Goal: Information Seeking & Learning: Learn about a topic

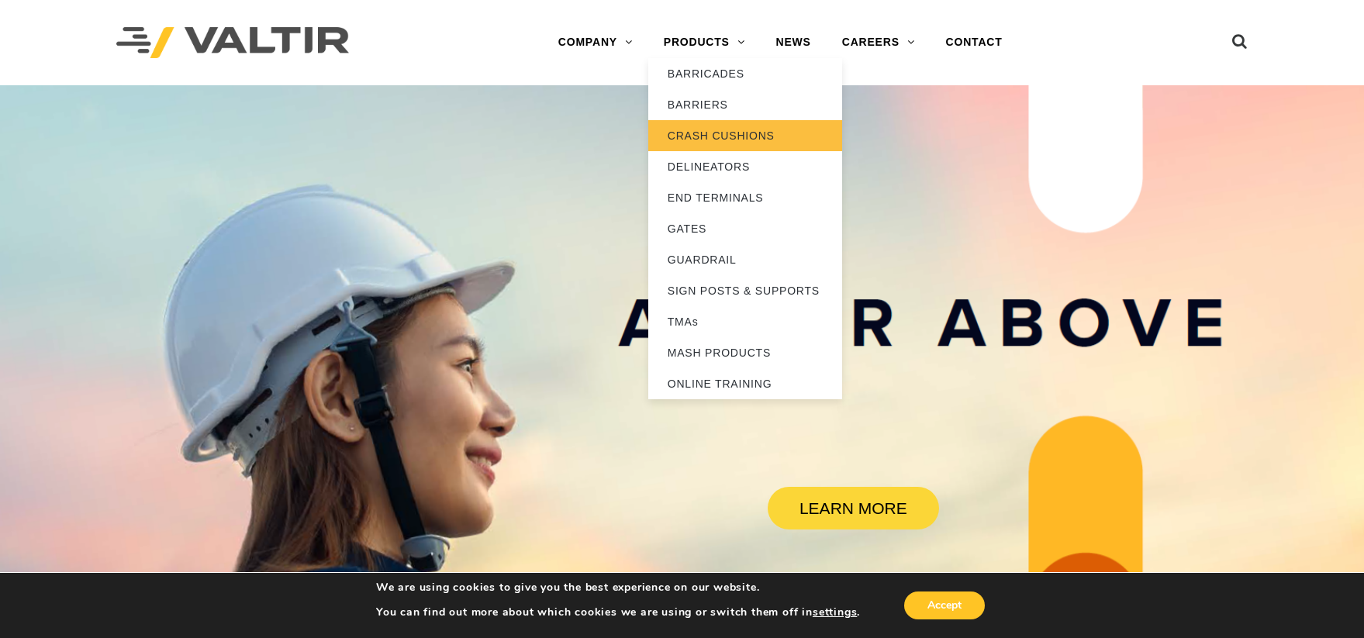
click at [725, 134] on link "CRASH CUSHIONS" at bounding box center [745, 135] width 194 height 31
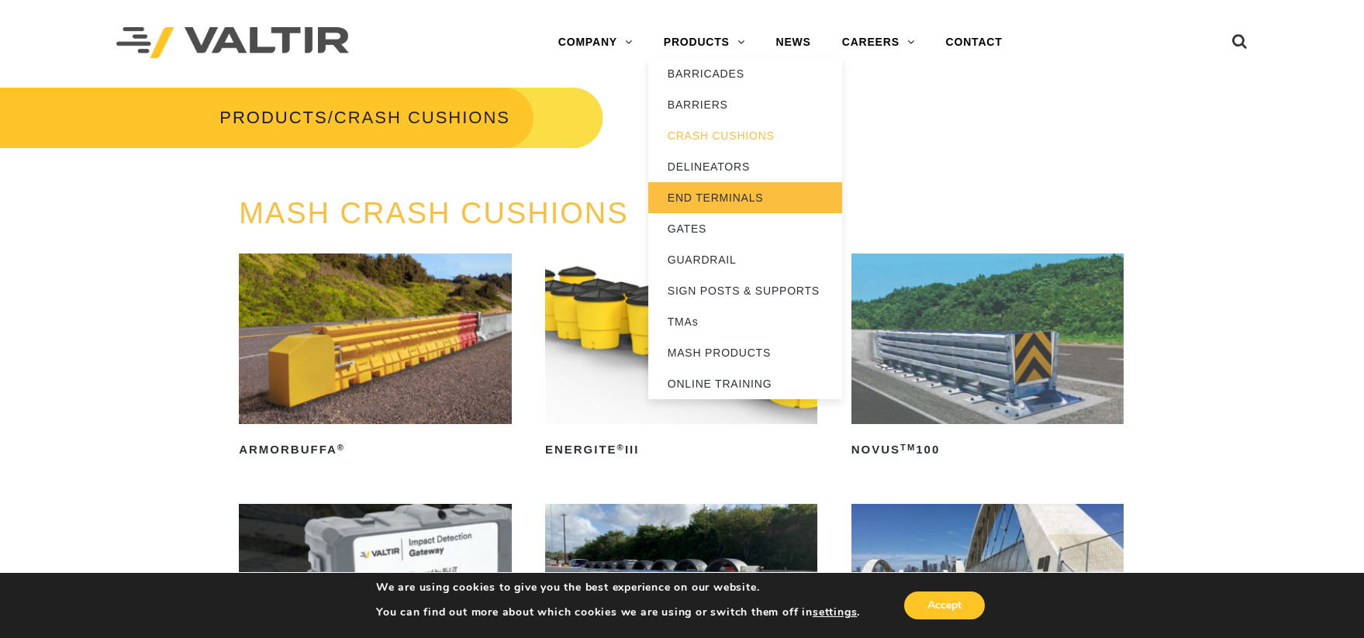
click at [718, 193] on link "END TERMINALS" at bounding box center [745, 197] width 194 height 31
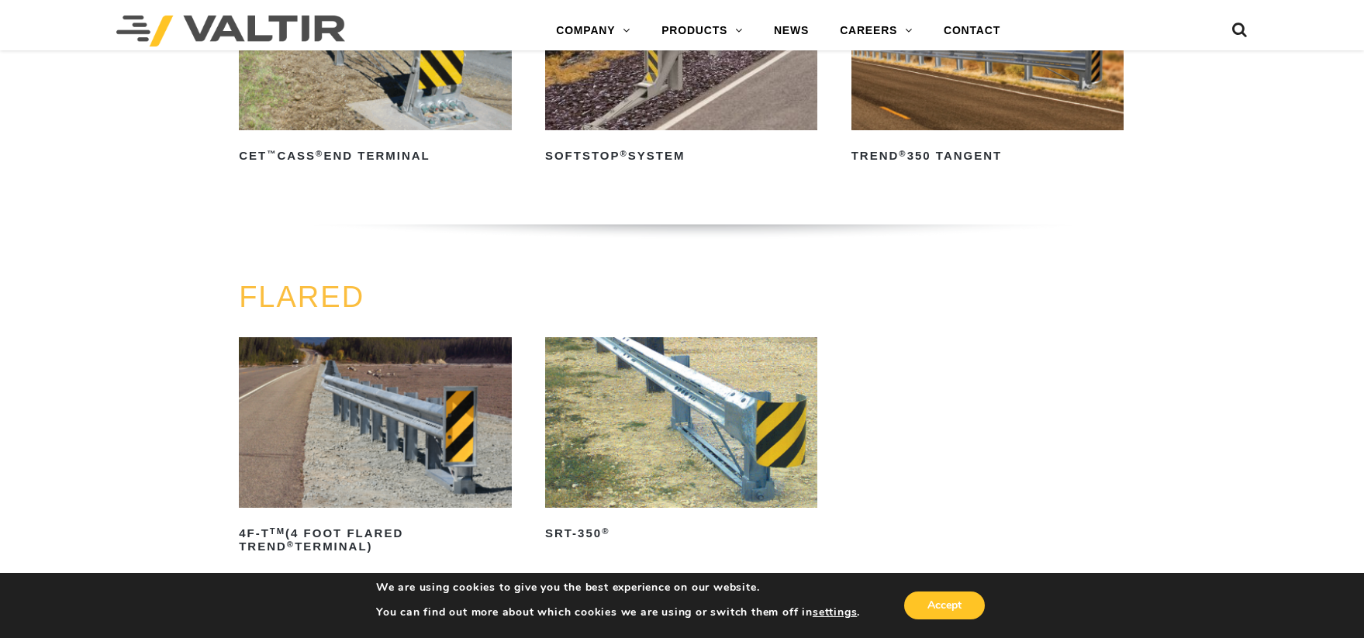
scroll to position [1319, 0]
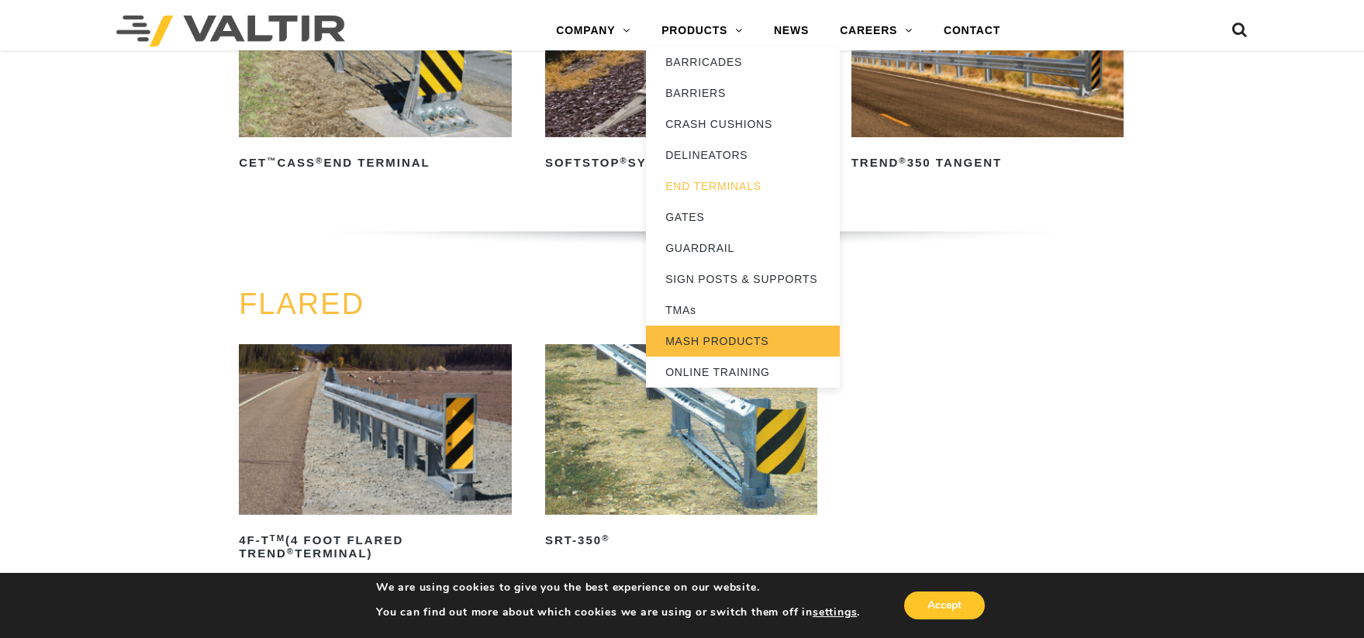
click at [725, 346] on link "MASH PRODUCTS" at bounding box center [743, 341] width 194 height 31
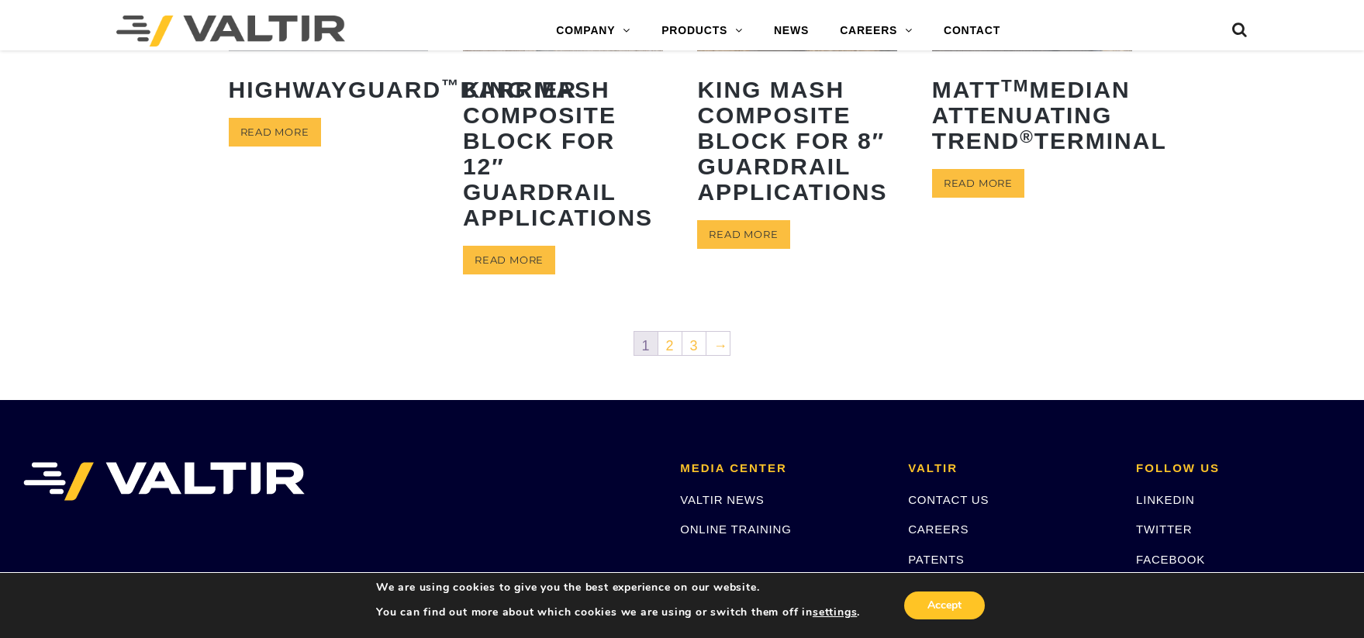
scroll to position [713, 0]
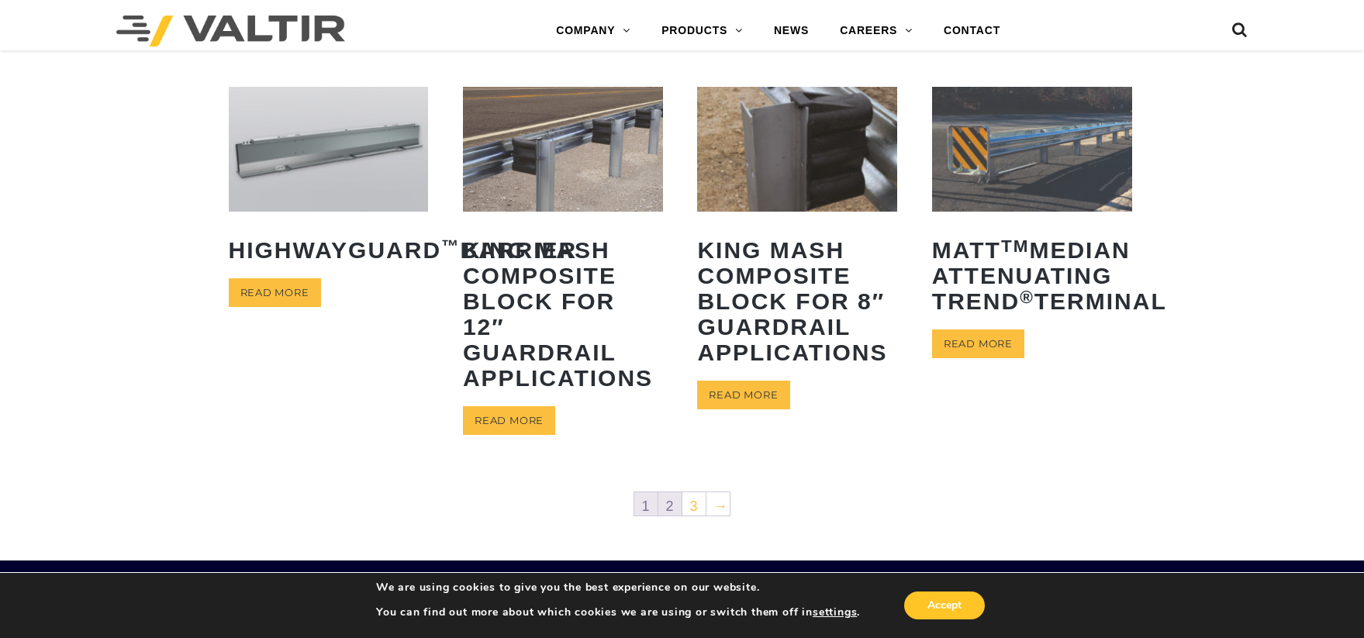
click at [671, 507] on link "2" at bounding box center [670, 504] width 23 height 23
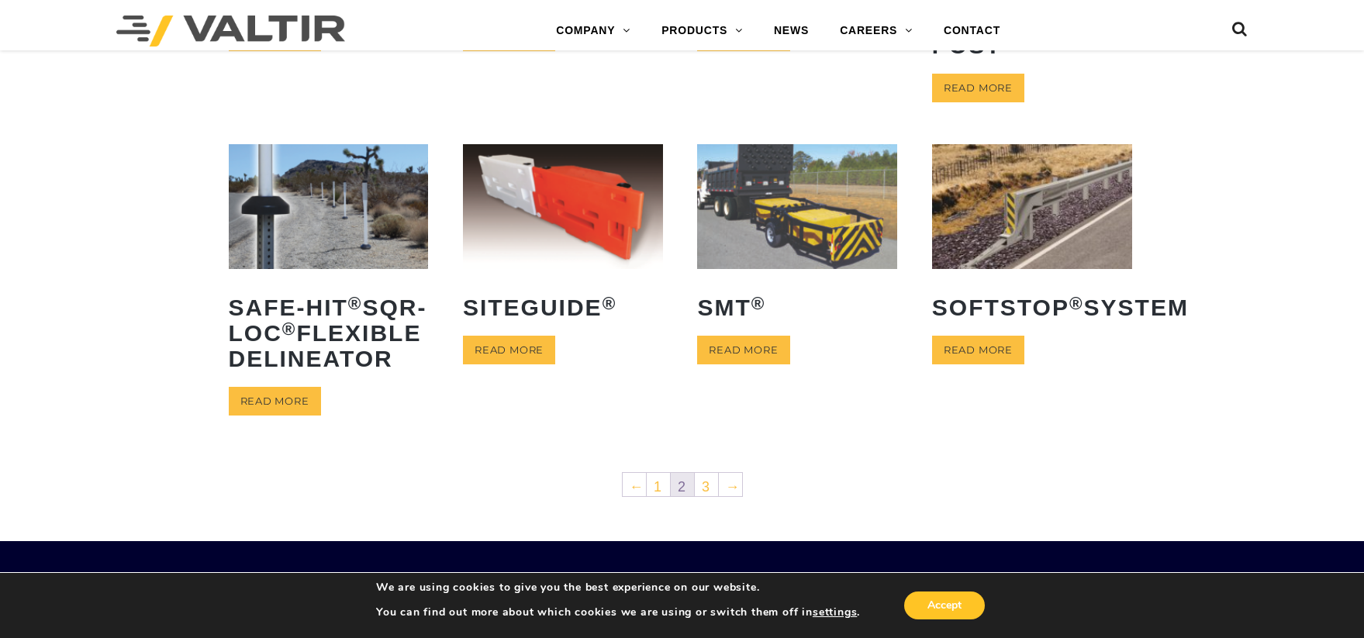
scroll to position [621, 0]
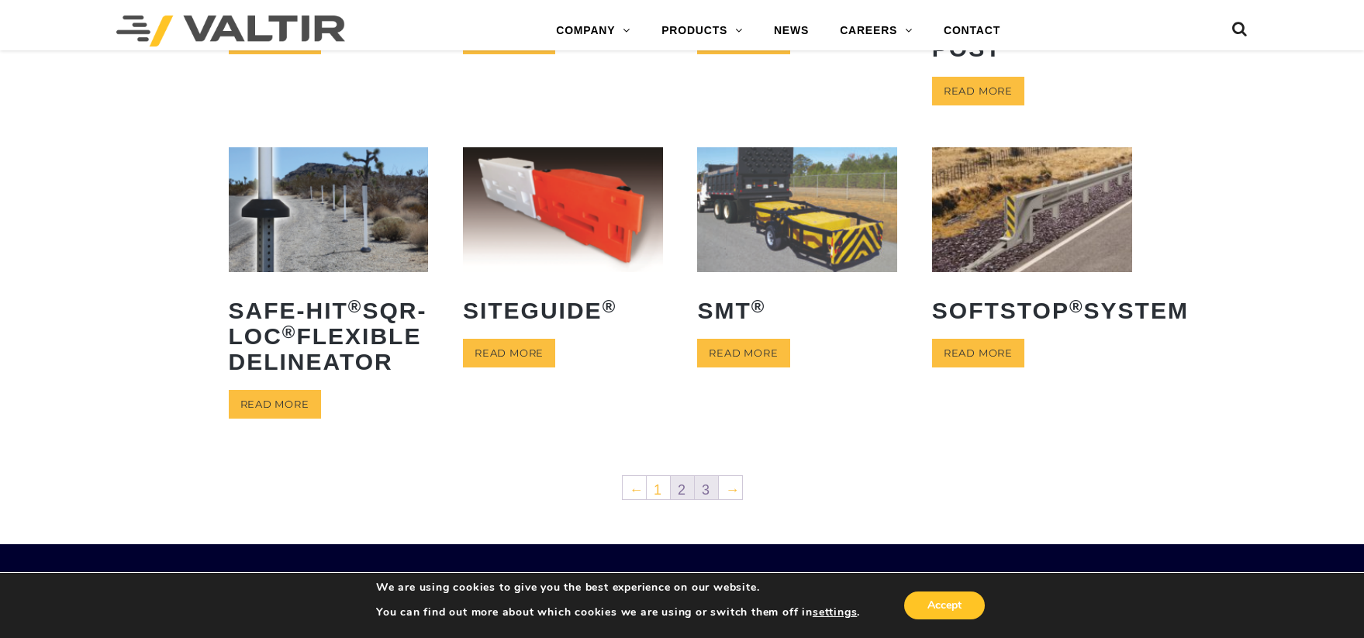
click at [710, 500] on link "3" at bounding box center [706, 487] width 23 height 23
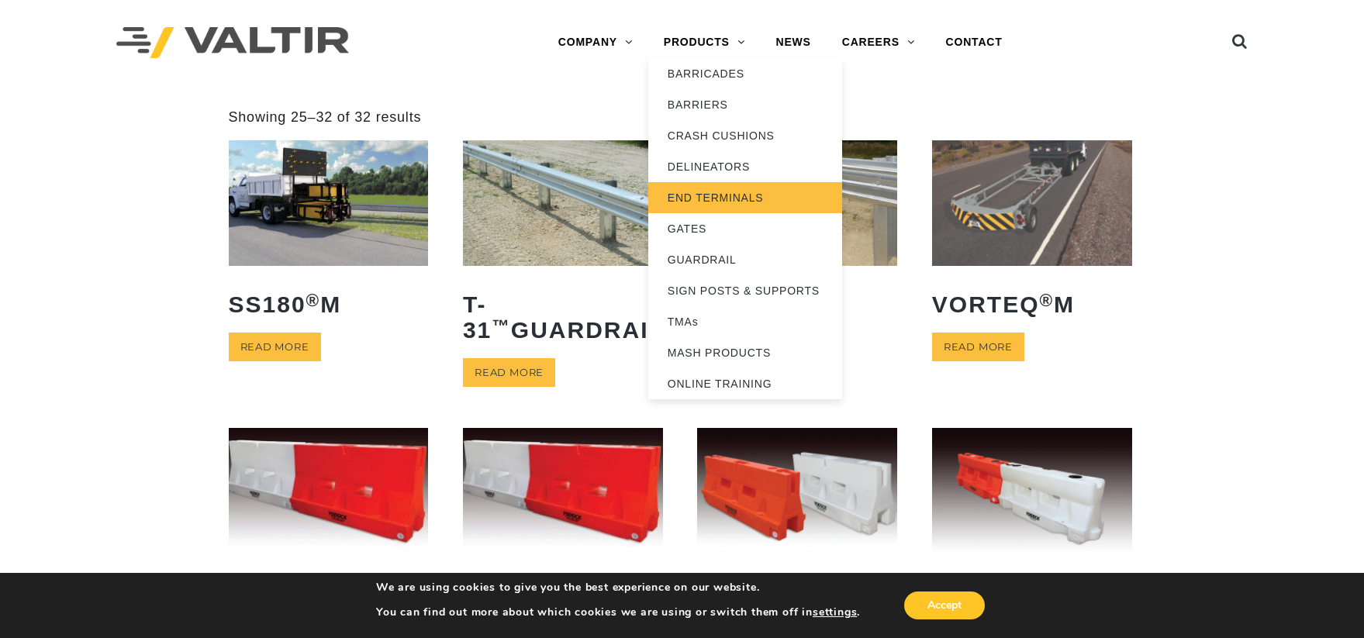
click at [709, 203] on link "END TERMINALS" at bounding box center [745, 197] width 194 height 31
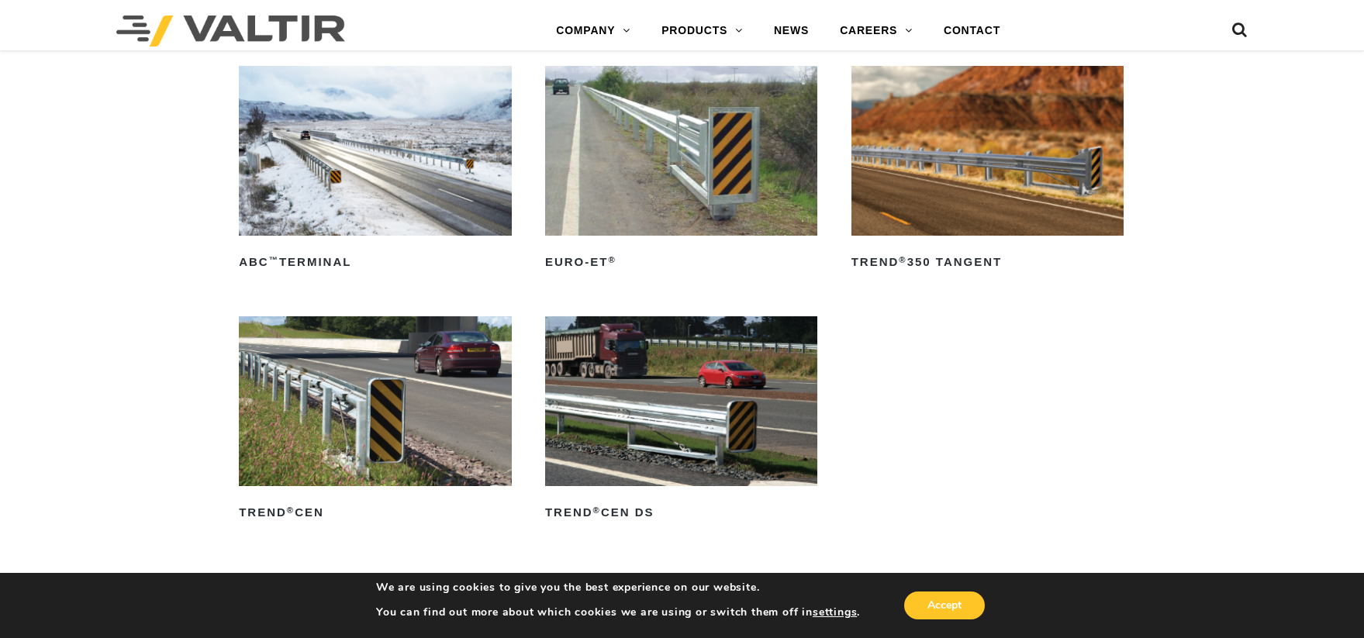
scroll to position [1970, 0]
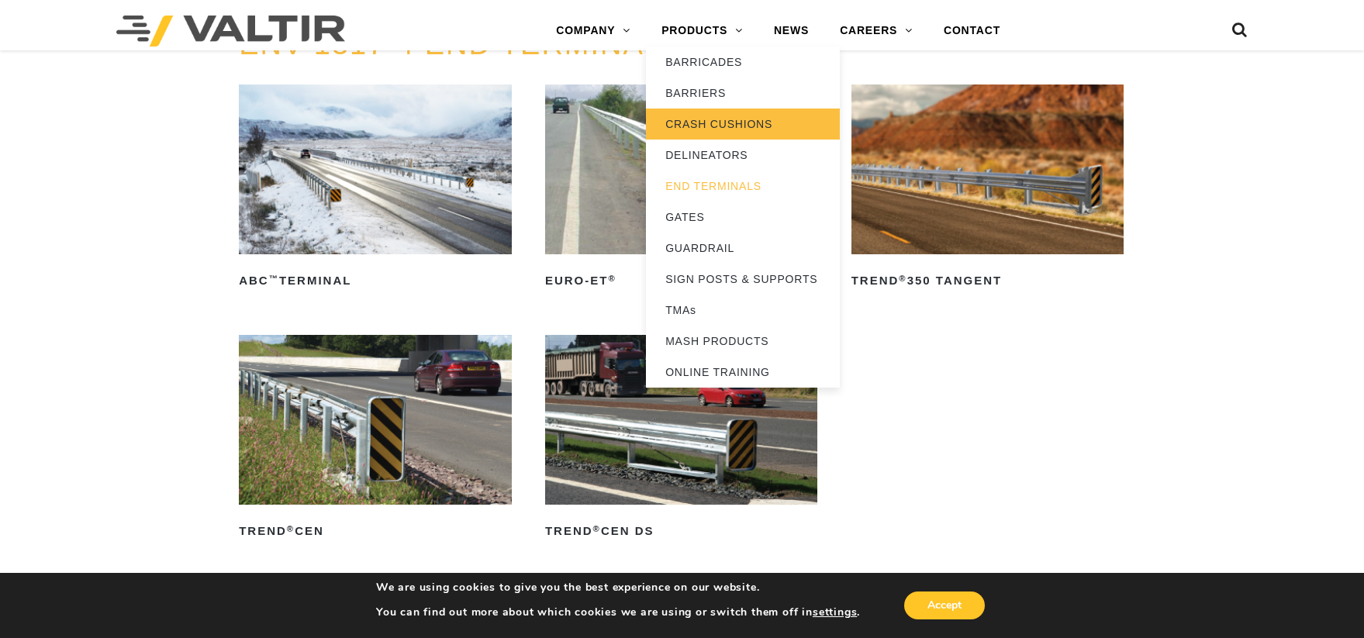
click at [723, 129] on link "CRASH CUSHIONS" at bounding box center [743, 124] width 194 height 31
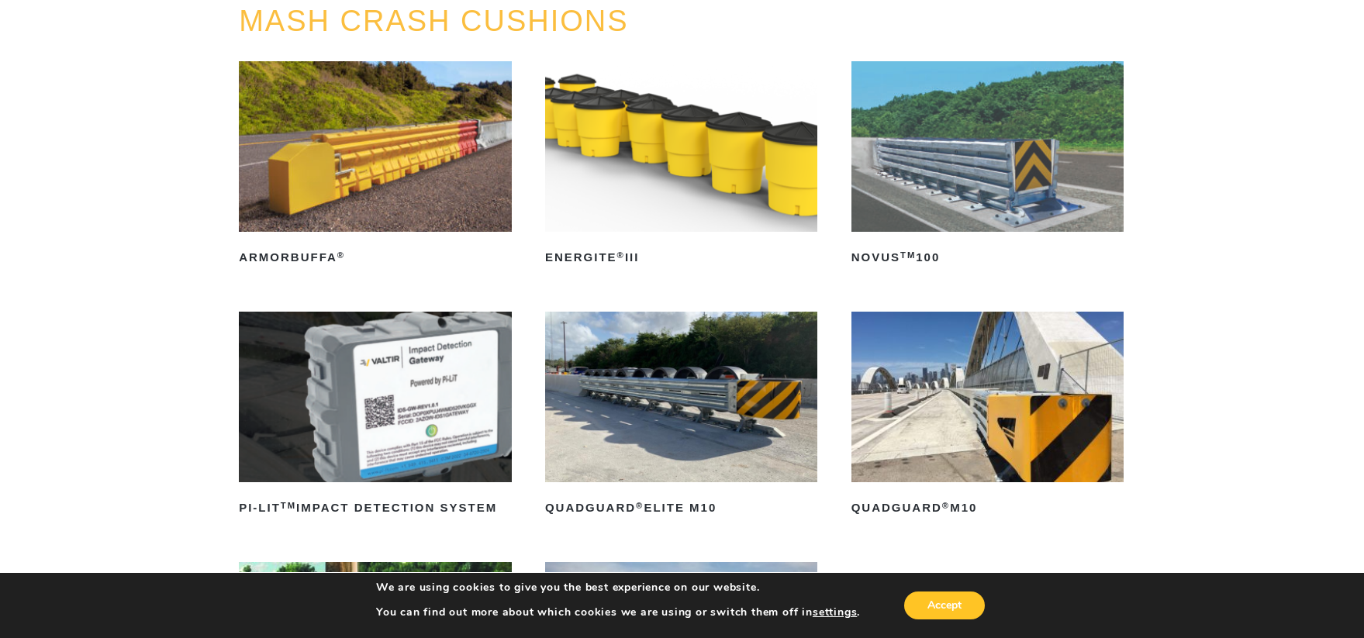
scroll to position [233, 0]
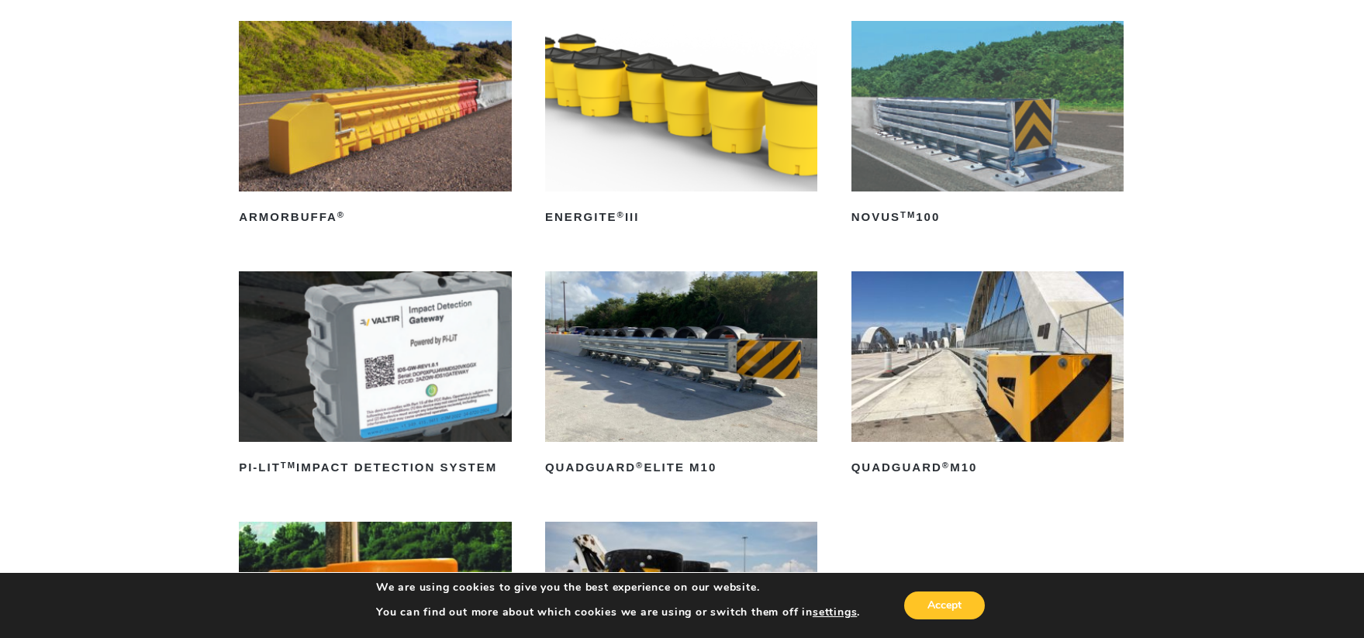
click at [764, 369] on img at bounding box center [681, 357] width 272 height 171
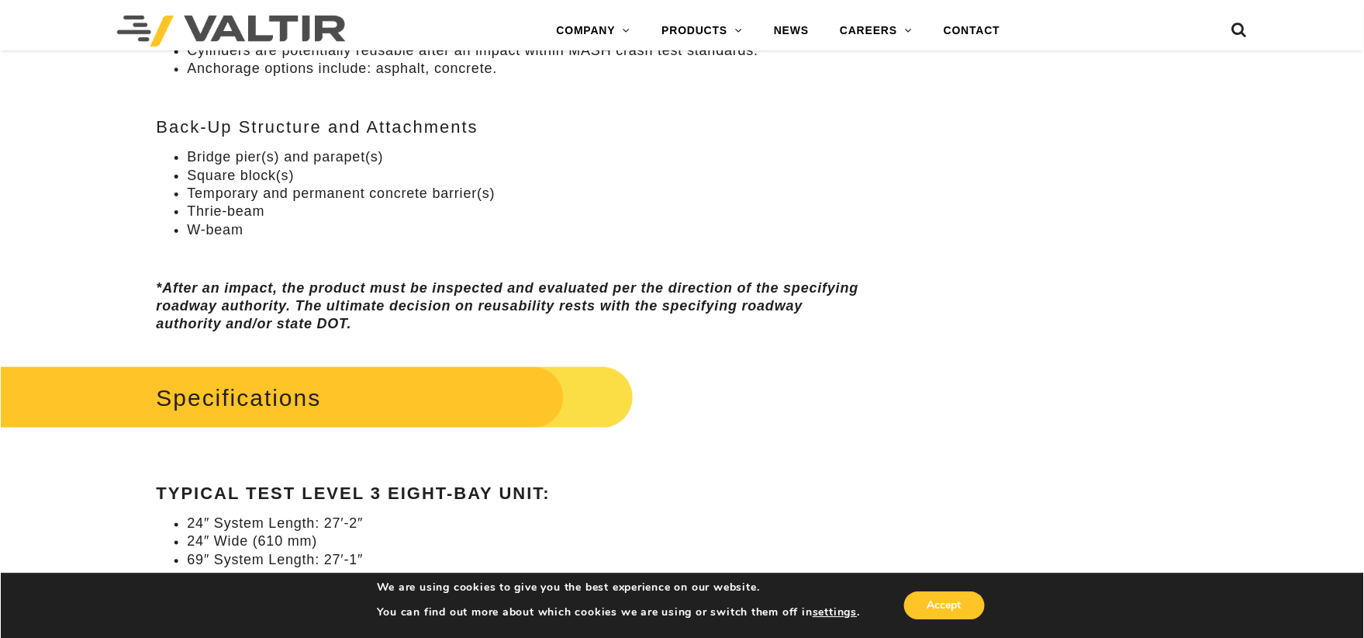
scroll to position [1164, 0]
